Goal: Task Accomplishment & Management: Use online tool/utility

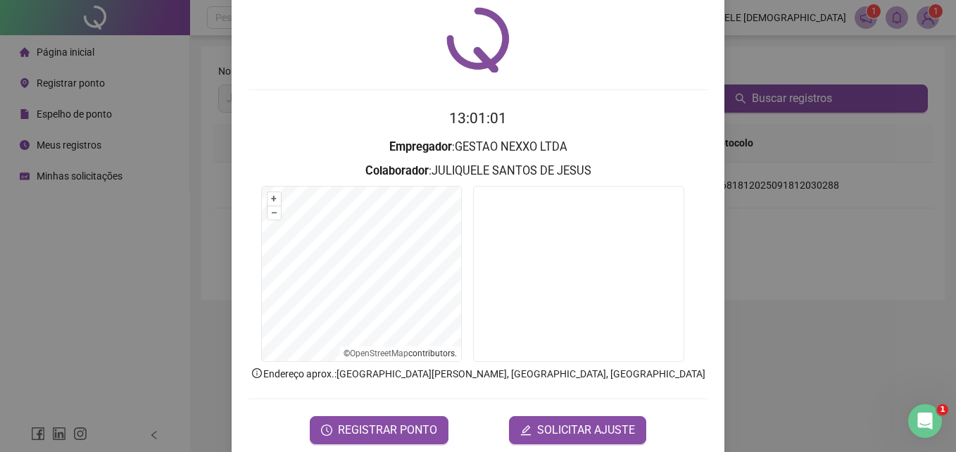
scroll to position [67, 0]
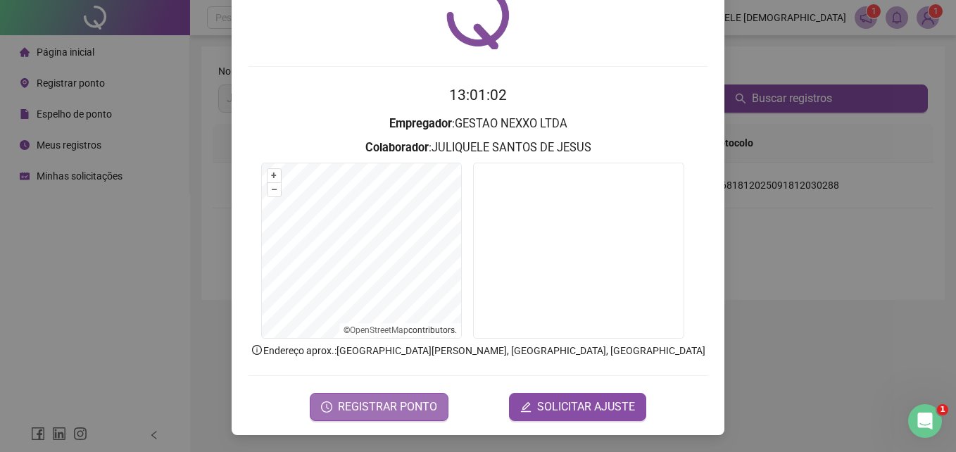
click at [384, 410] on span "REGISTRAR PONTO" at bounding box center [387, 406] width 99 height 17
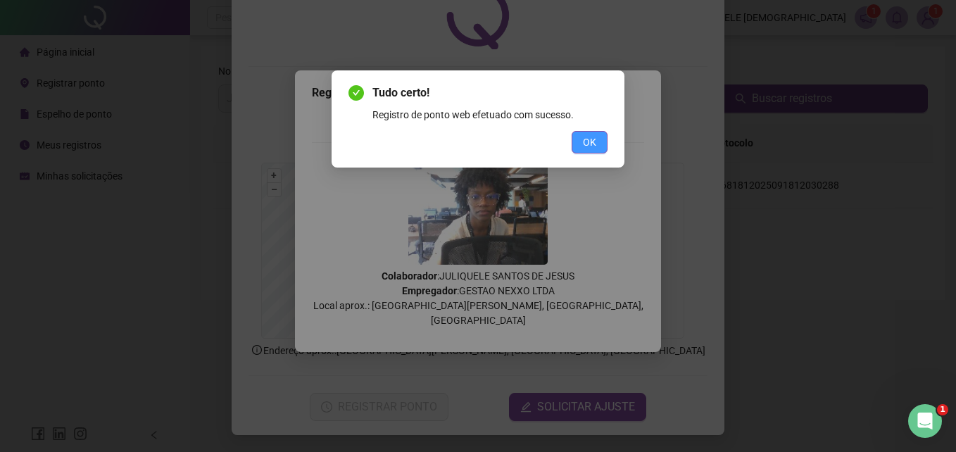
click at [586, 137] on span "OK" at bounding box center [589, 141] width 13 height 15
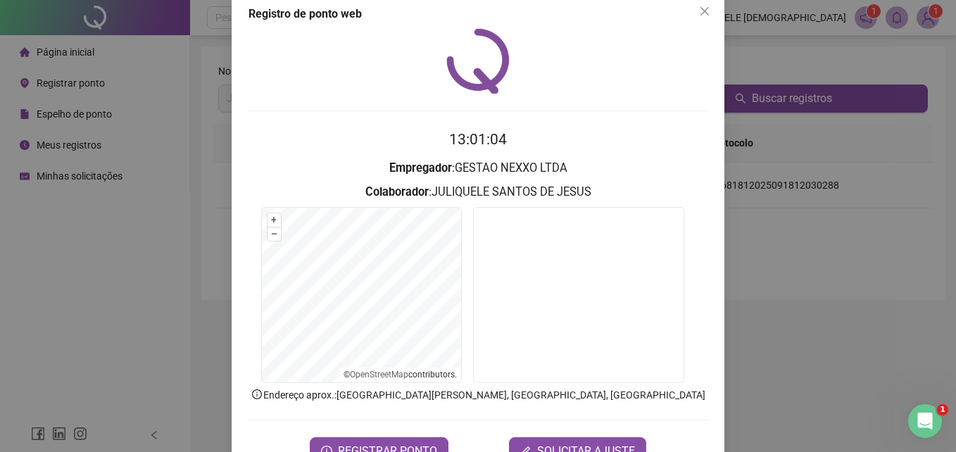
scroll to position [0, 0]
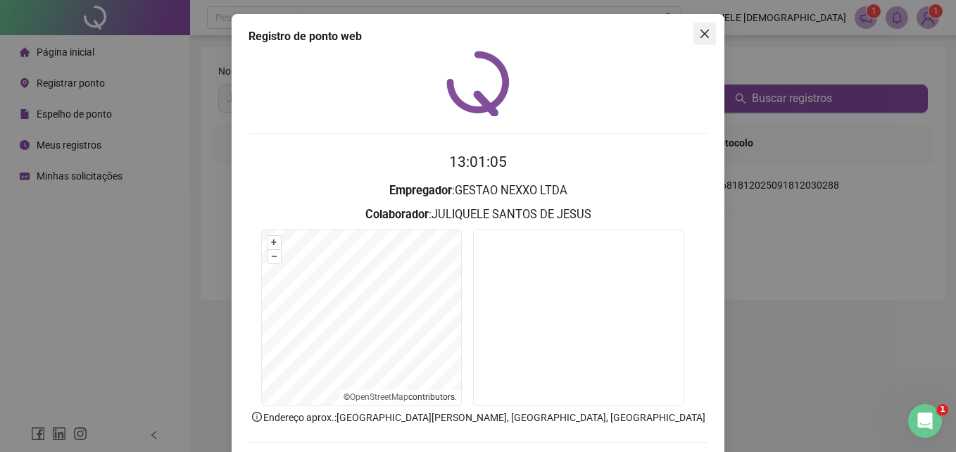
click at [699, 39] on icon "close" at bounding box center [704, 33] width 11 height 11
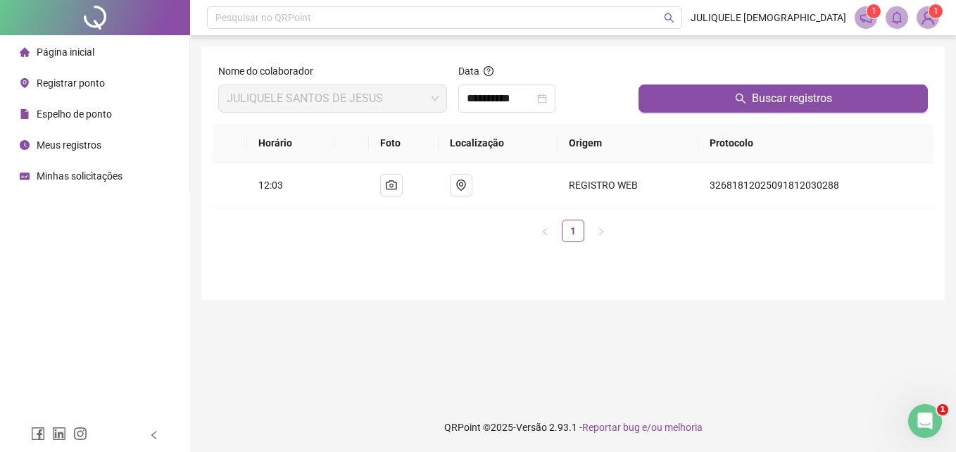
click at [75, 144] on span "Meus registros" at bounding box center [69, 144] width 65 height 11
click at [66, 111] on span "Espelho de ponto" at bounding box center [74, 113] width 75 height 11
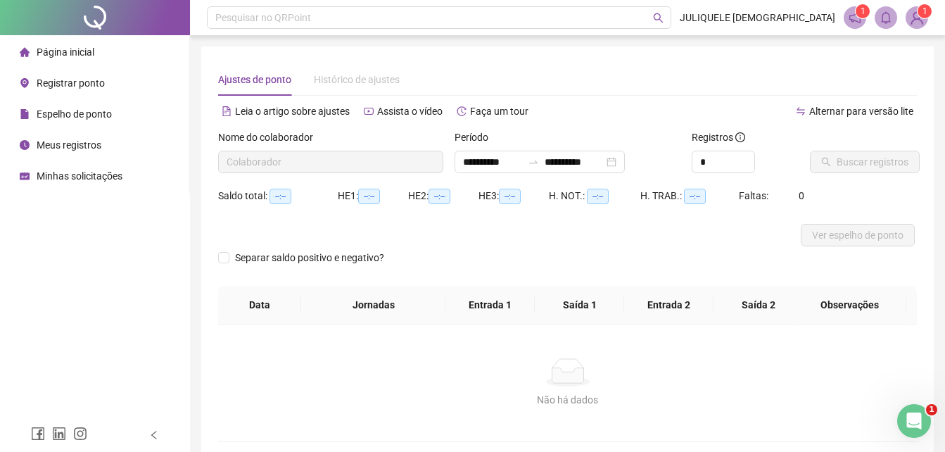
type input "**********"
click at [59, 143] on span "Meus registros" at bounding box center [69, 144] width 65 height 11
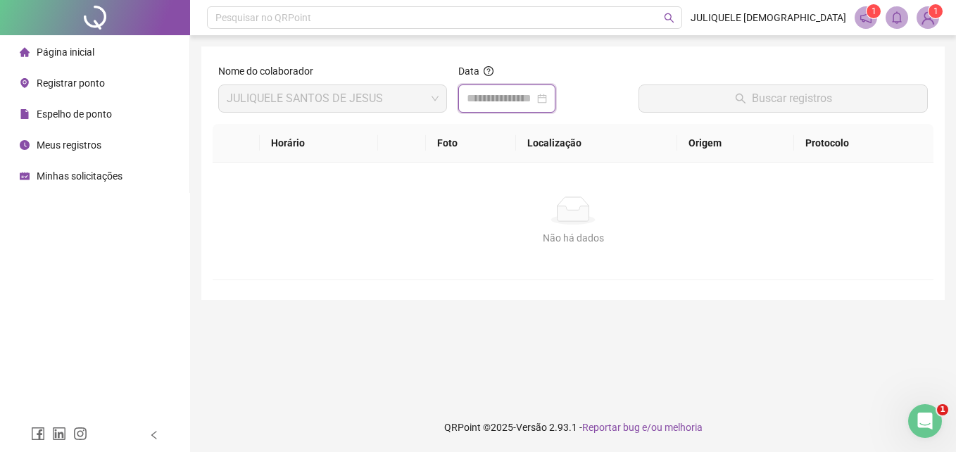
click at [510, 102] on input at bounding box center [501, 98] width 68 height 17
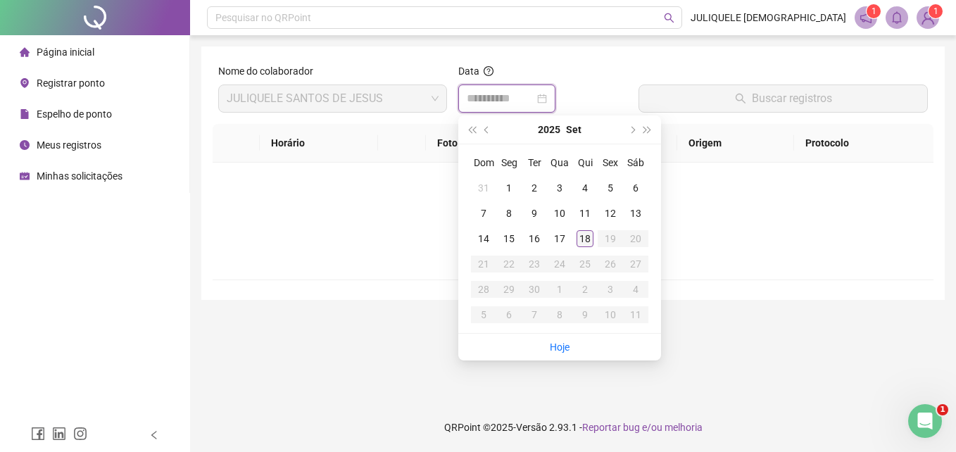
type input "**********"
click at [581, 236] on div "18" at bounding box center [584, 238] width 17 height 17
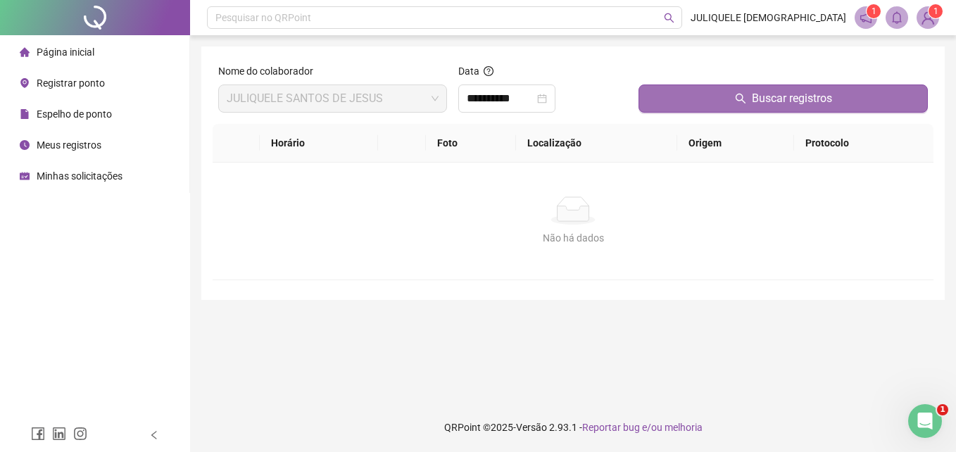
click at [756, 88] on button "Buscar registros" at bounding box center [782, 98] width 289 height 28
